Goal: Information Seeking & Learning: Learn about a topic

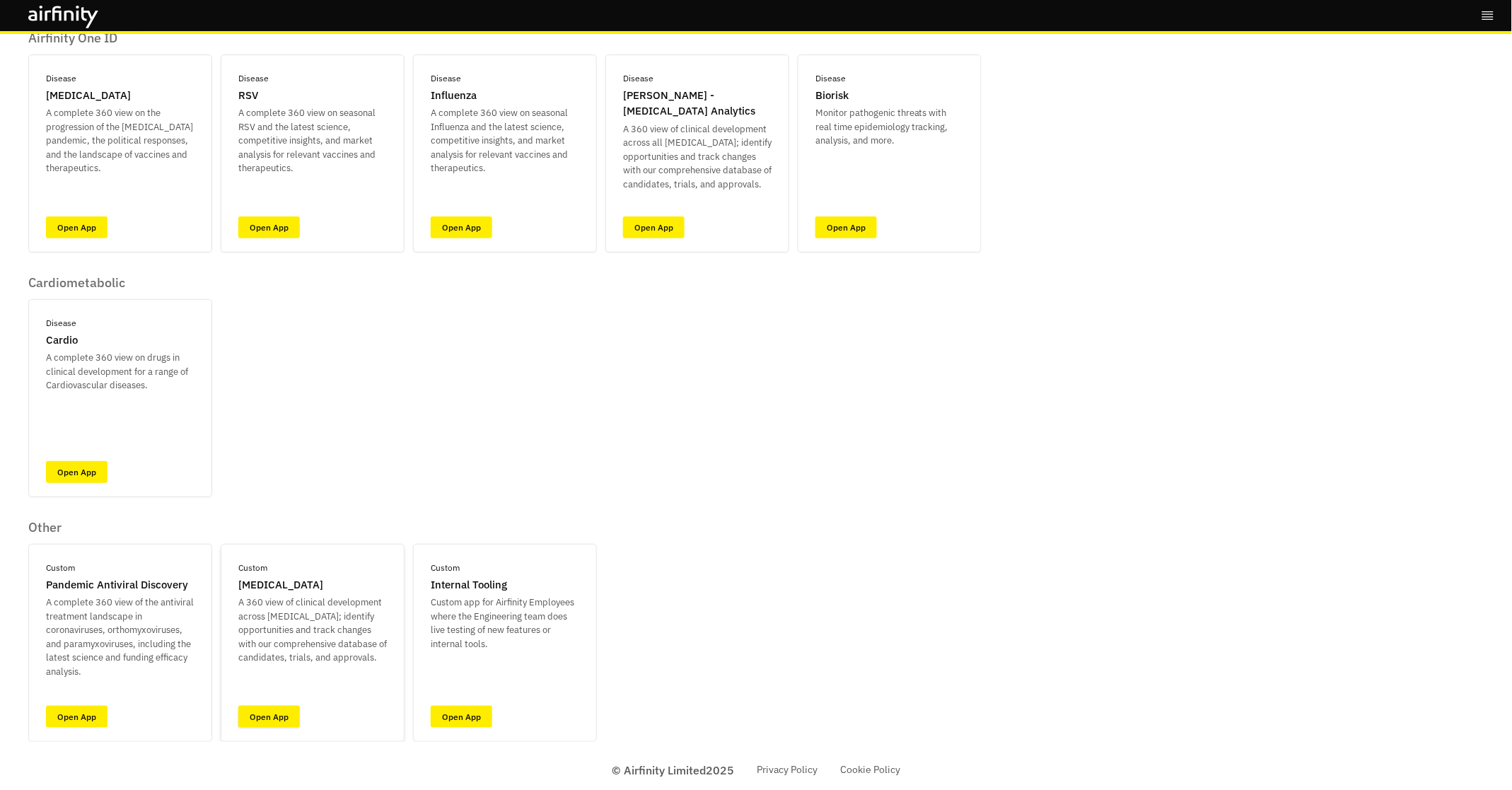
scroll to position [109, 0]
click at [254, 718] on link "Open App" at bounding box center [269, 717] width 61 height 22
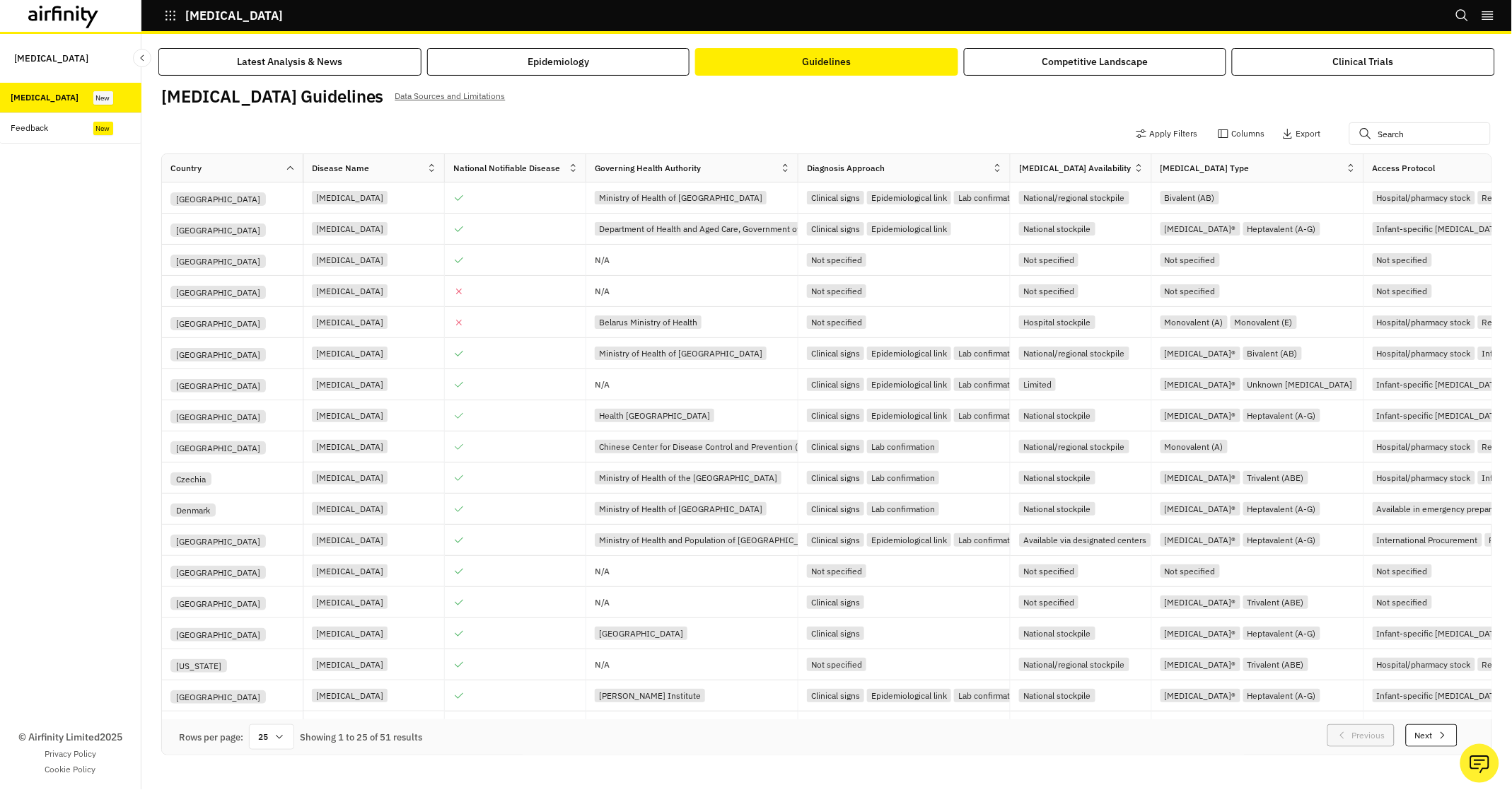
click at [401, 96] on p "Data Sources and Limitations" at bounding box center [450, 96] width 111 height 16
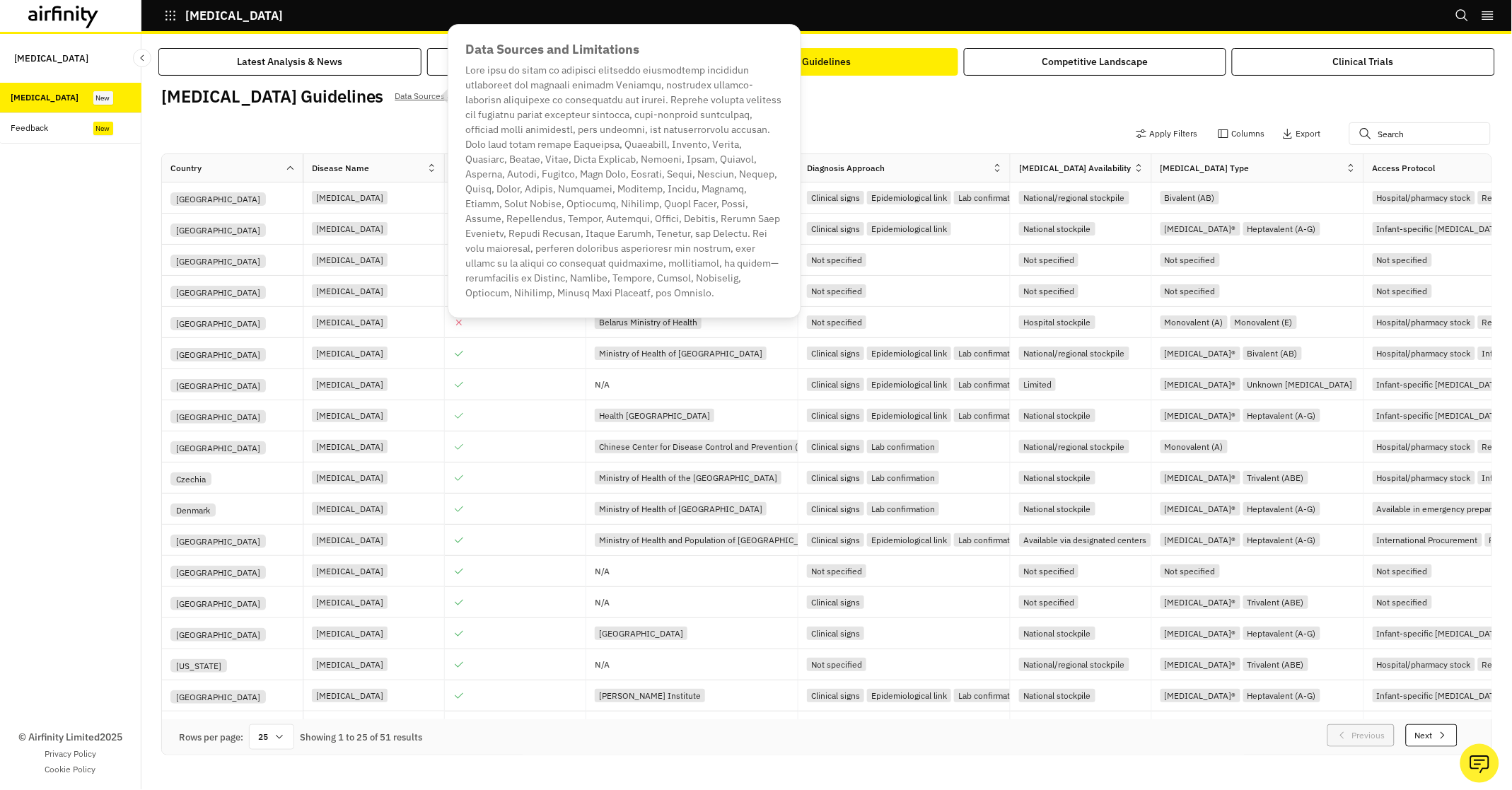
click at [401, 96] on p "Data Sources and Limitations" at bounding box center [450, 96] width 111 height 16
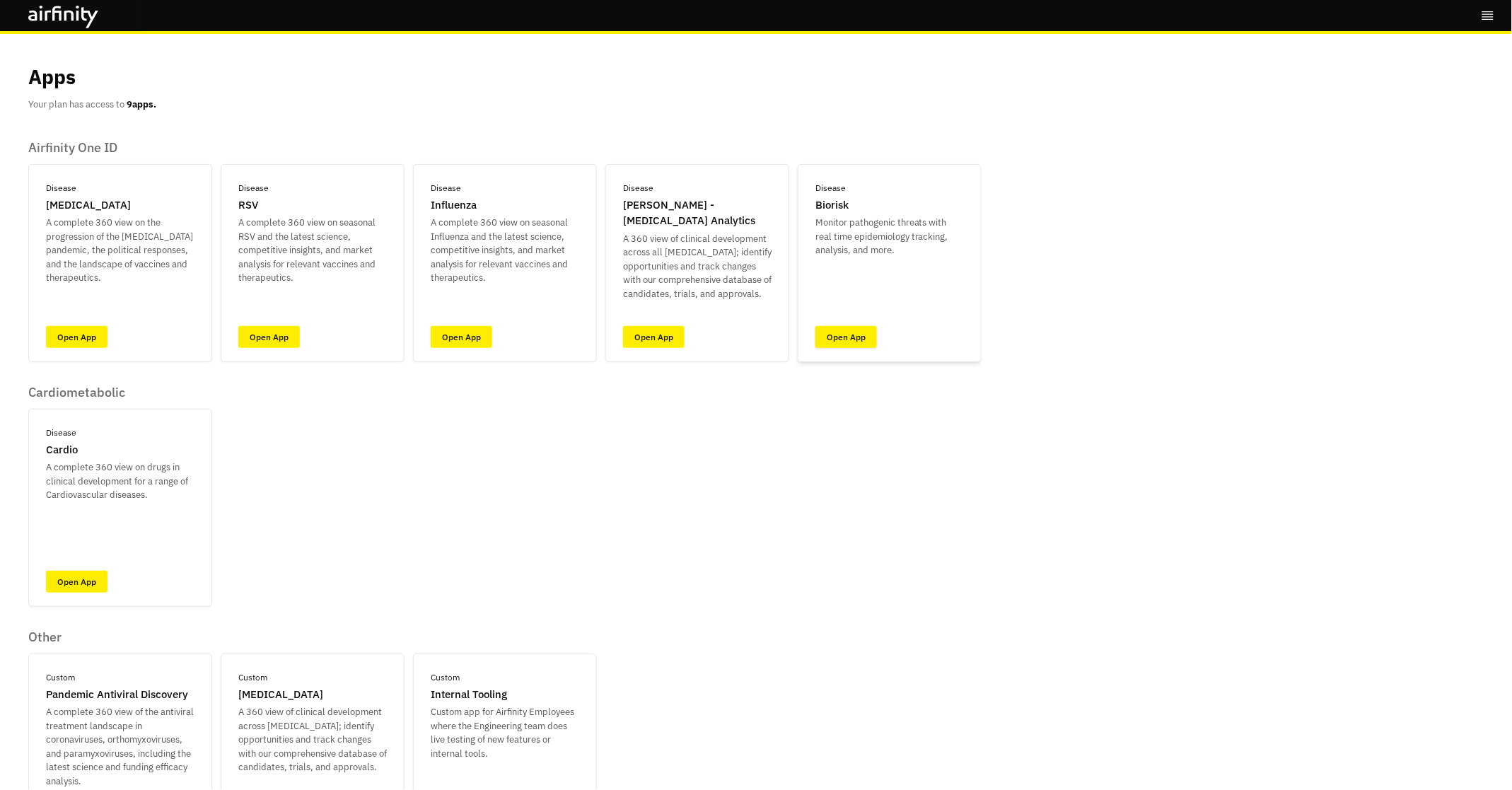
click at [856, 328] on link "Open App" at bounding box center [846, 337] width 61 height 22
